Goal: Task Accomplishment & Management: Use online tool/utility

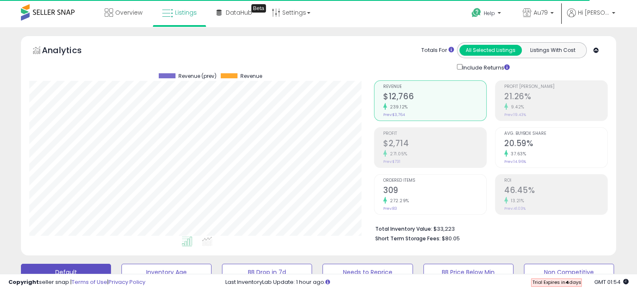
scroll to position [171, 344]
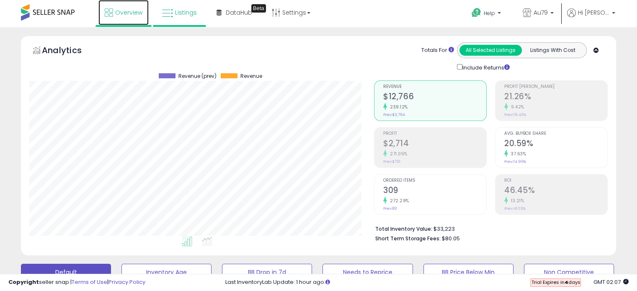
click at [119, 10] on span "Overview" at bounding box center [128, 12] width 27 height 8
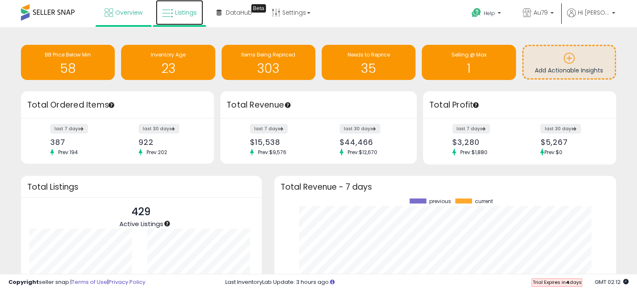
click at [183, 11] on span "Listings" at bounding box center [186, 12] width 22 height 8
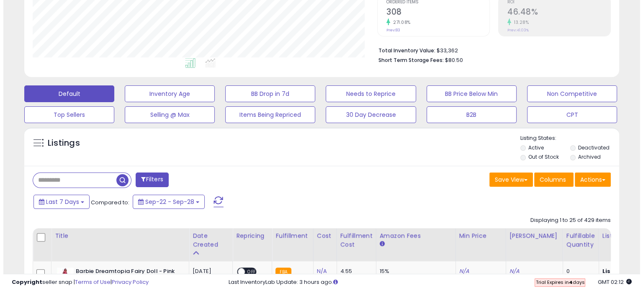
scroll to position [179, 0]
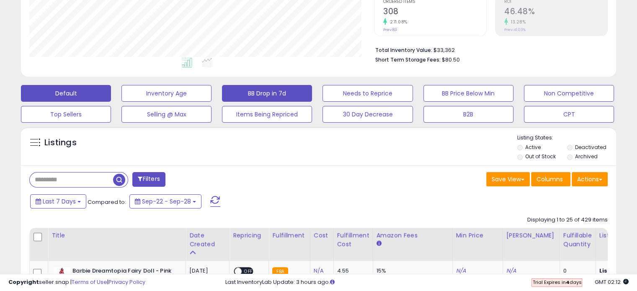
click at [258, 91] on button "BB Drop in 7d" at bounding box center [267, 93] width 90 height 17
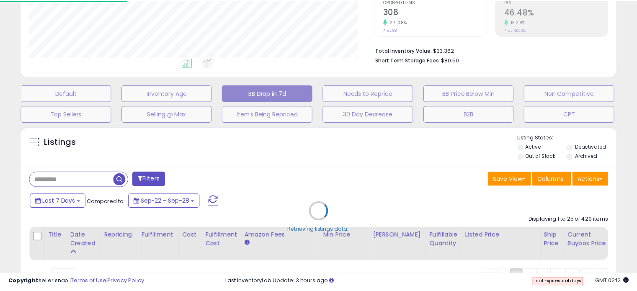
scroll to position [171, 348]
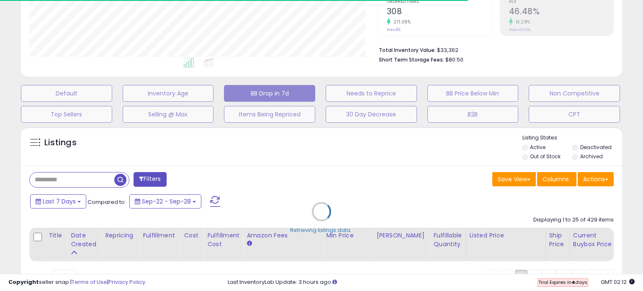
select select "**"
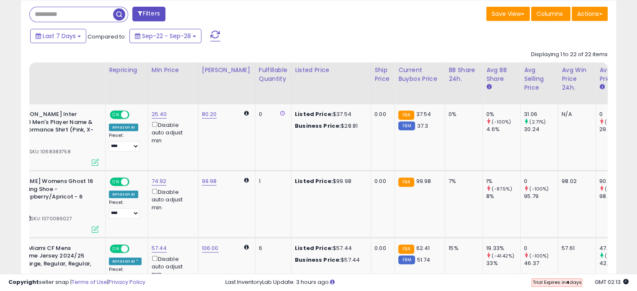
scroll to position [0, 0]
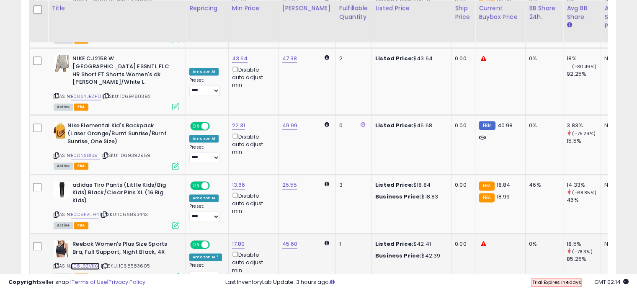
click at [87, 263] on link "B08L6ZVKX4" at bounding box center [85, 266] width 29 height 7
